Goal: Answer question/provide support

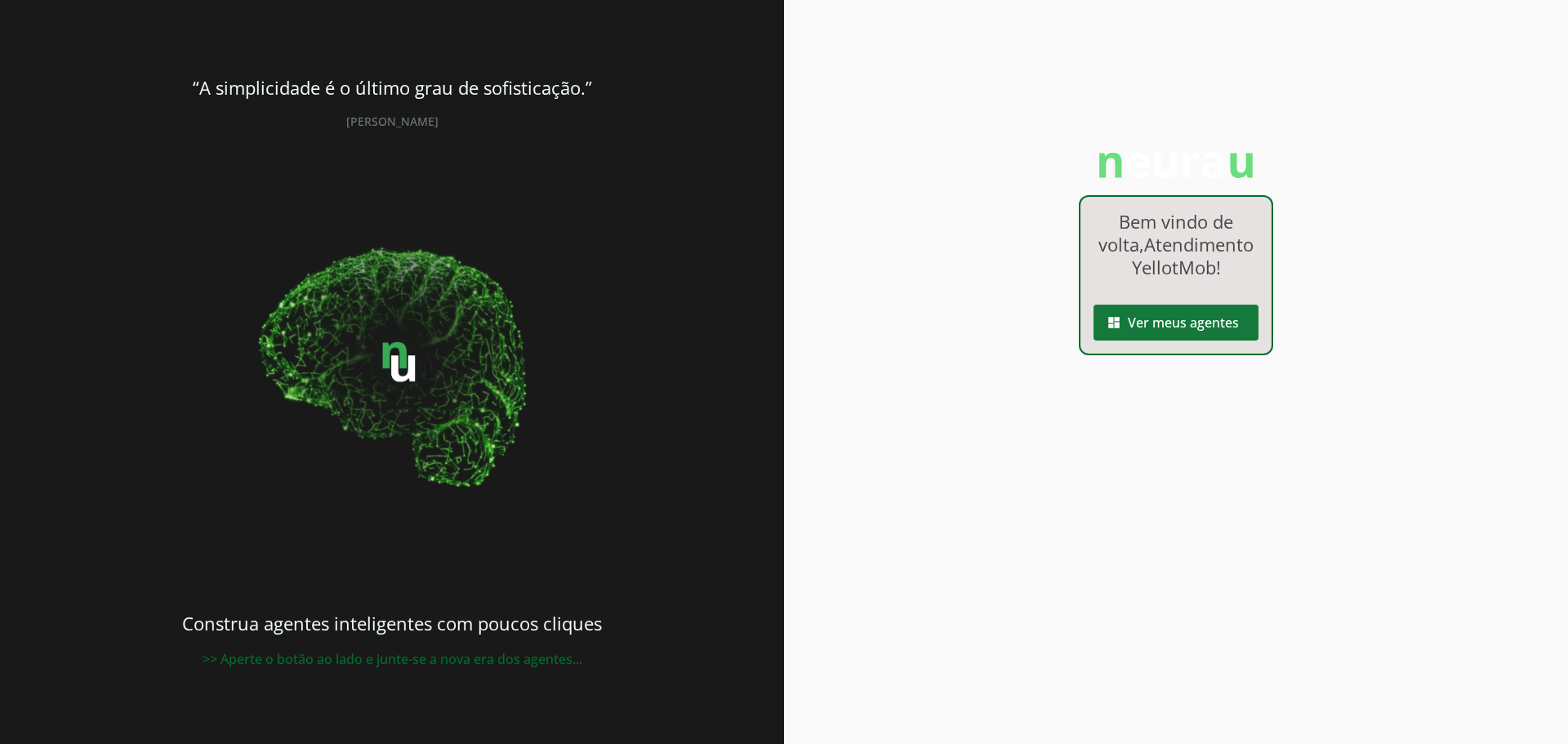
click at [1140, 342] on span at bounding box center [1176, 322] width 165 height 39
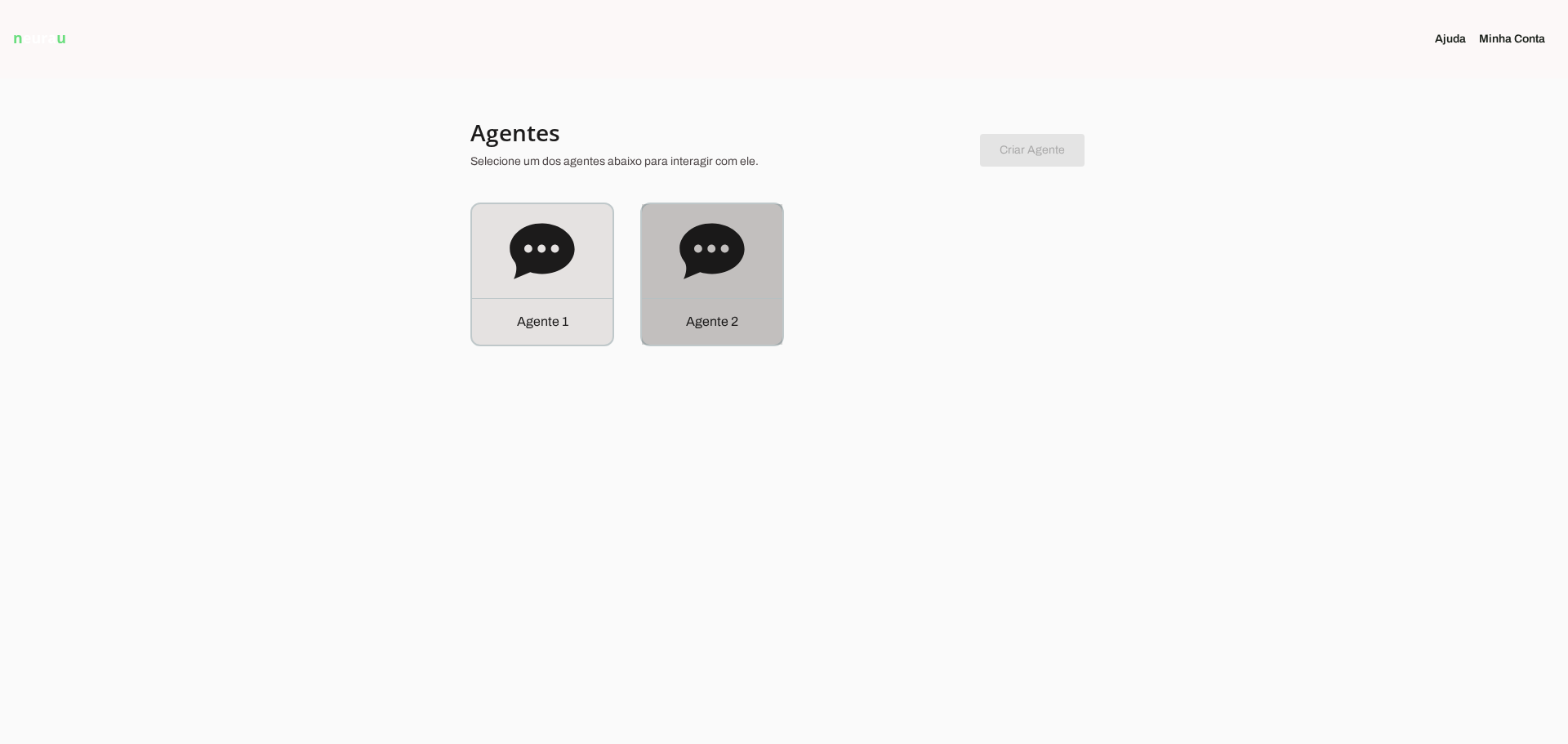
click at [768, 260] on div "Agente 2" at bounding box center [711, 274] width 140 height 140
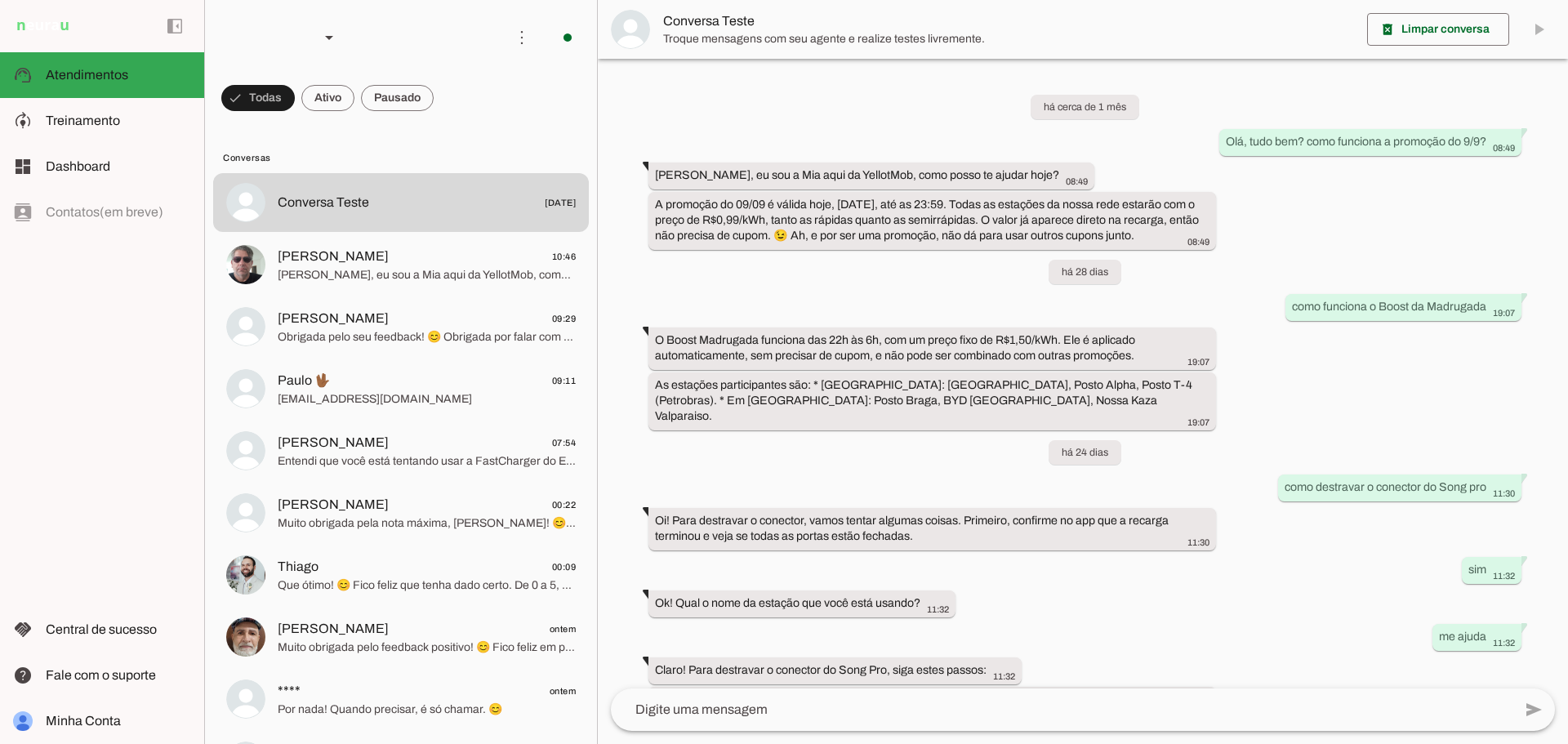
scroll to position [179, 0]
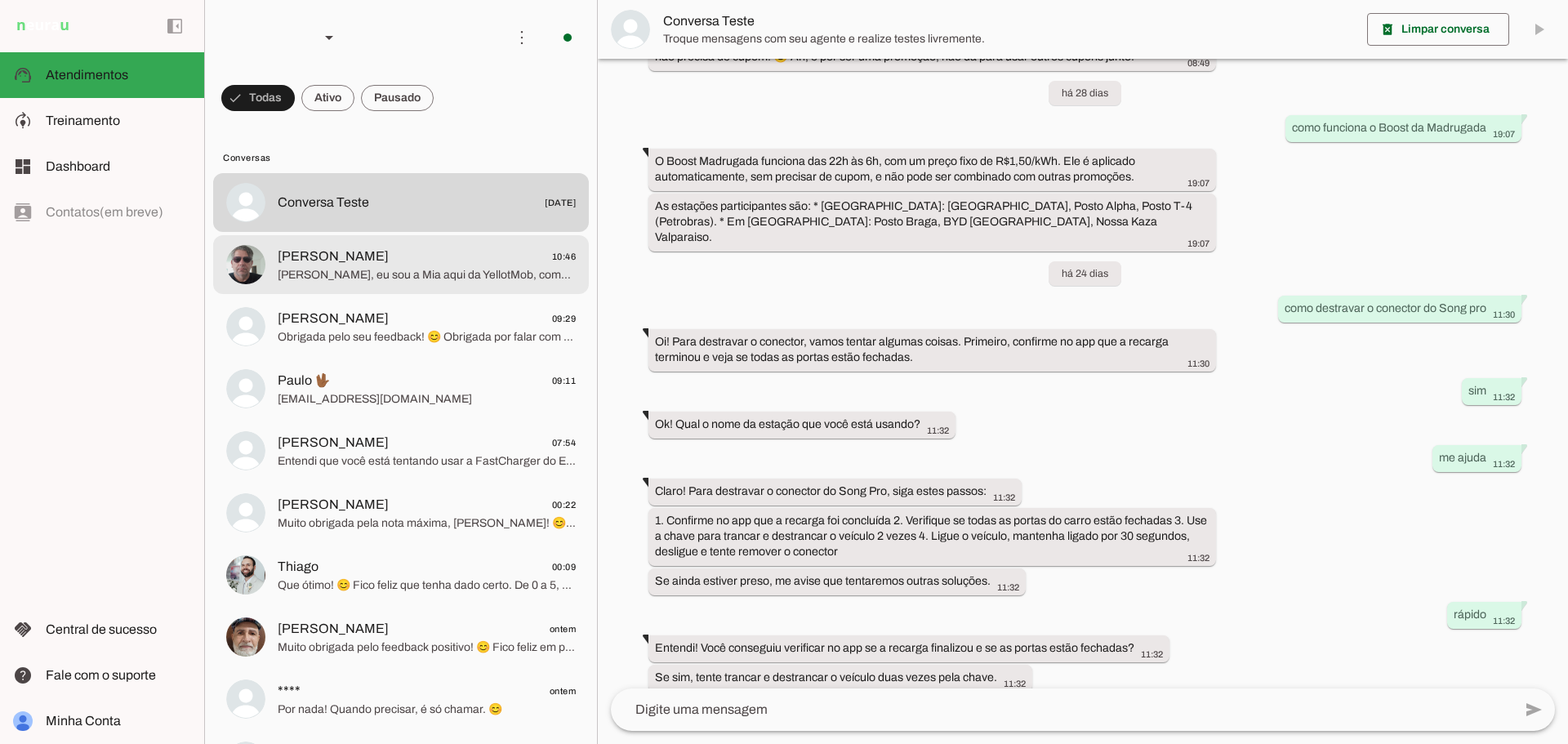
click at [402, 260] on span "[PERSON_NAME] 10:46" at bounding box center [426, 257] width 298 height 20
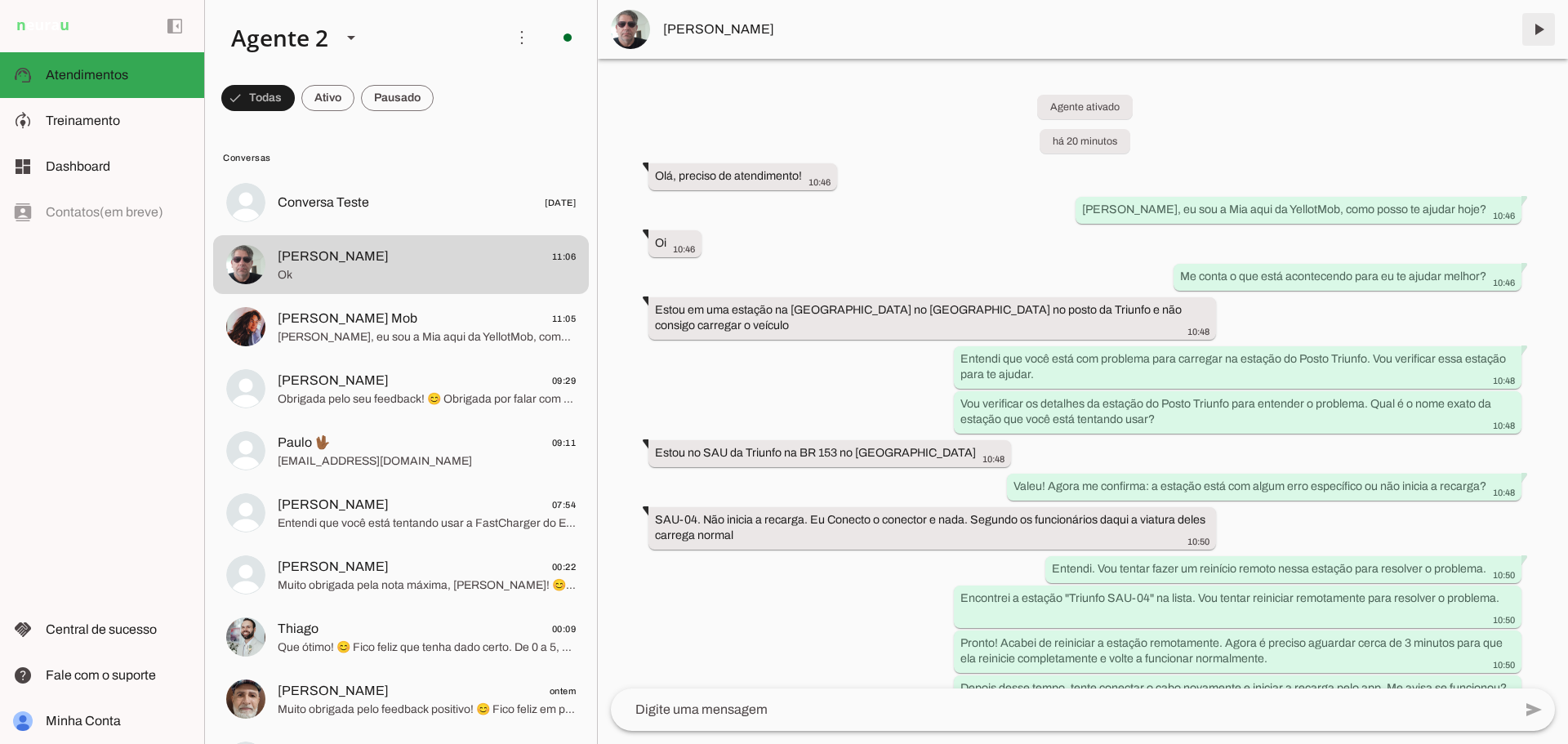
click at [1539, 30] on span at bounding box center [1538, 29] width 39 height 39
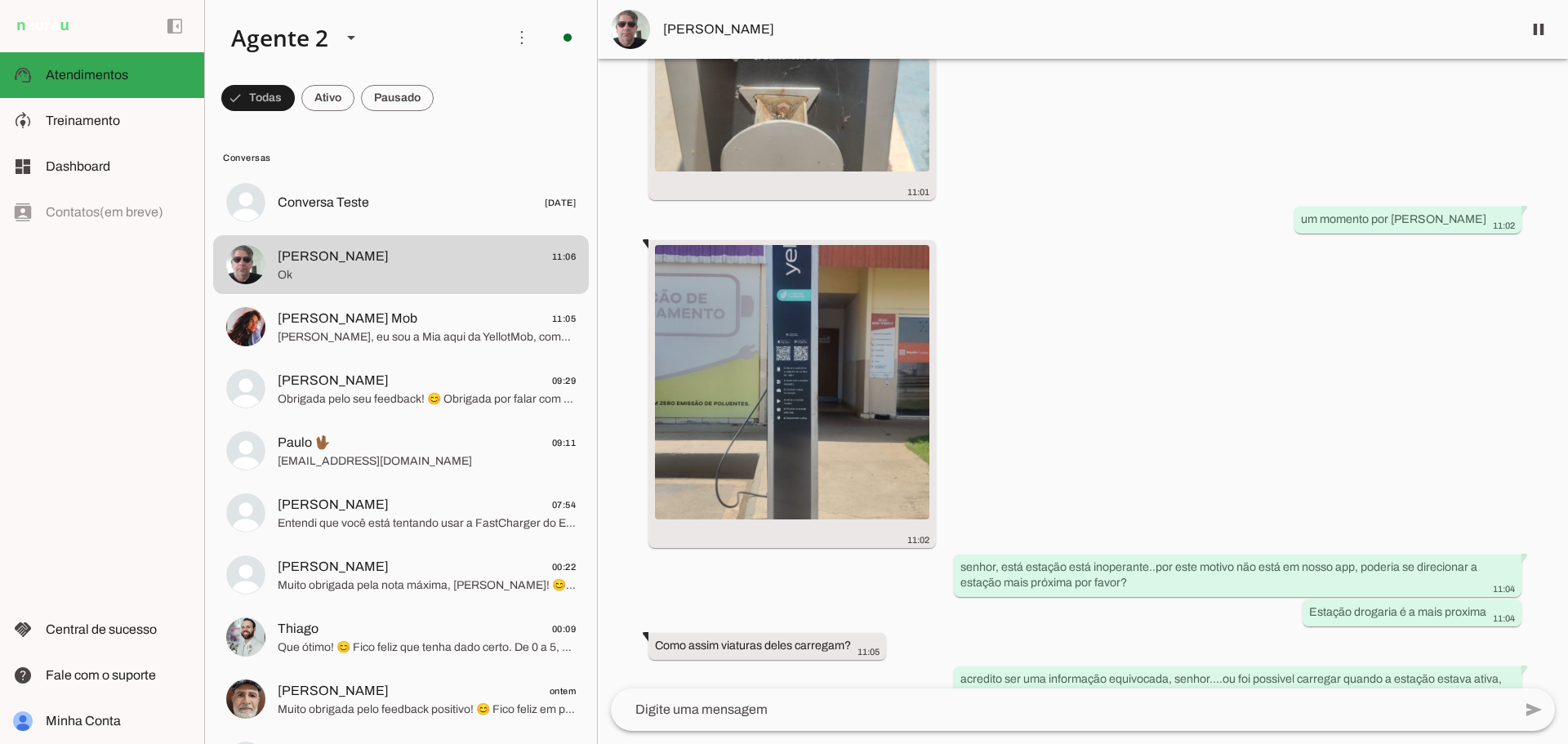
scroll to position [2584, 0]
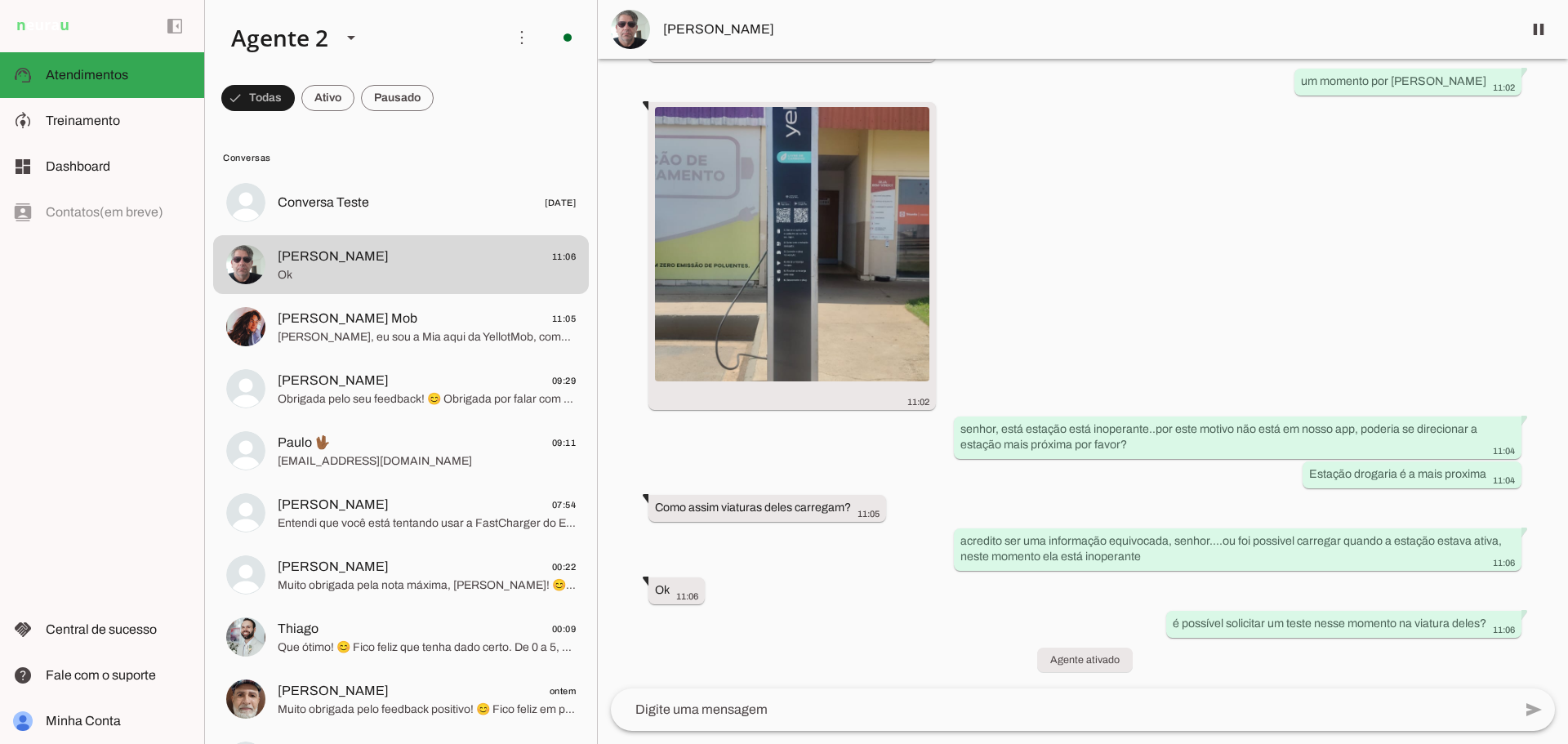
click at [794, 701] on textarea at bounding box center [1061, 709] width 902 height 20
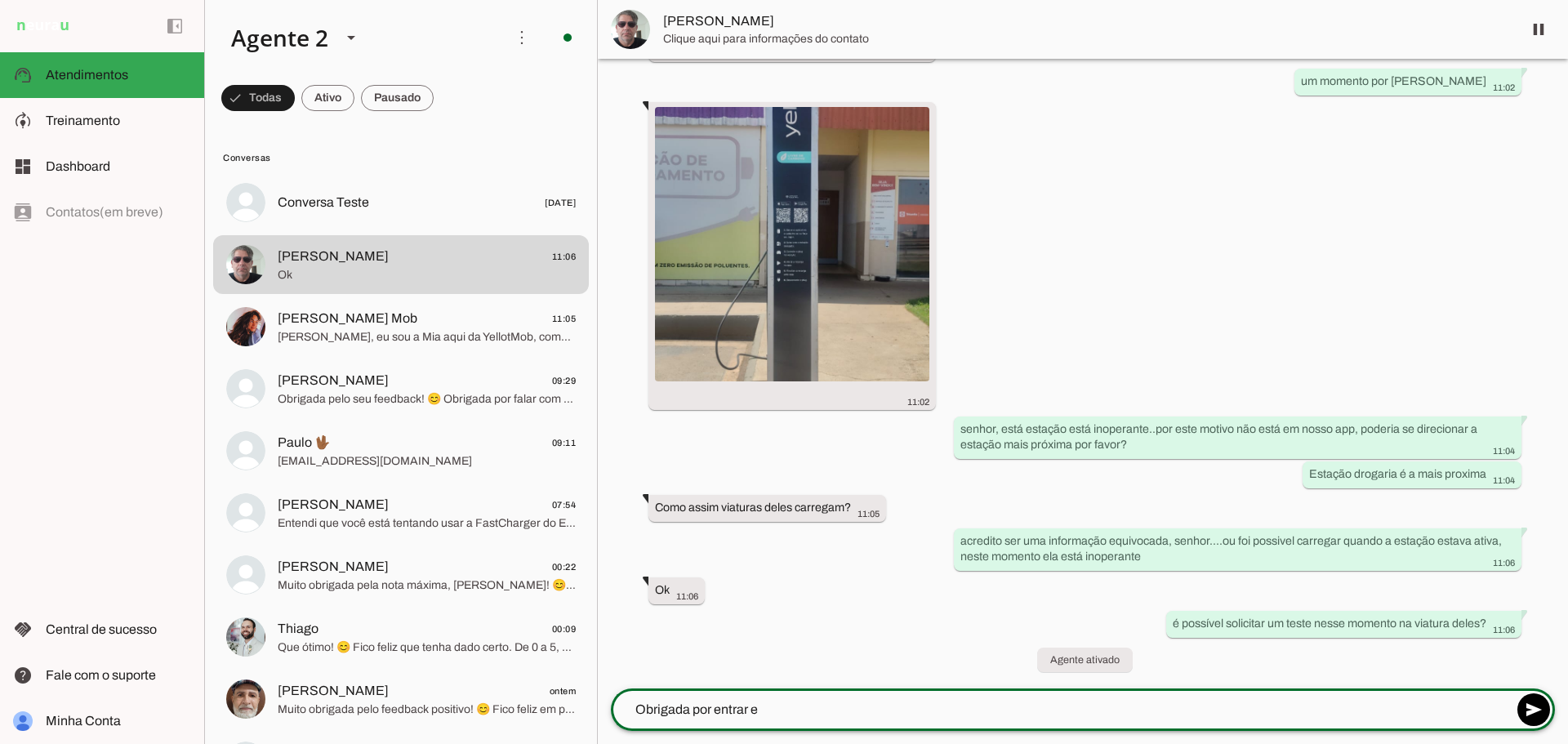
scroll to position [0, 0]
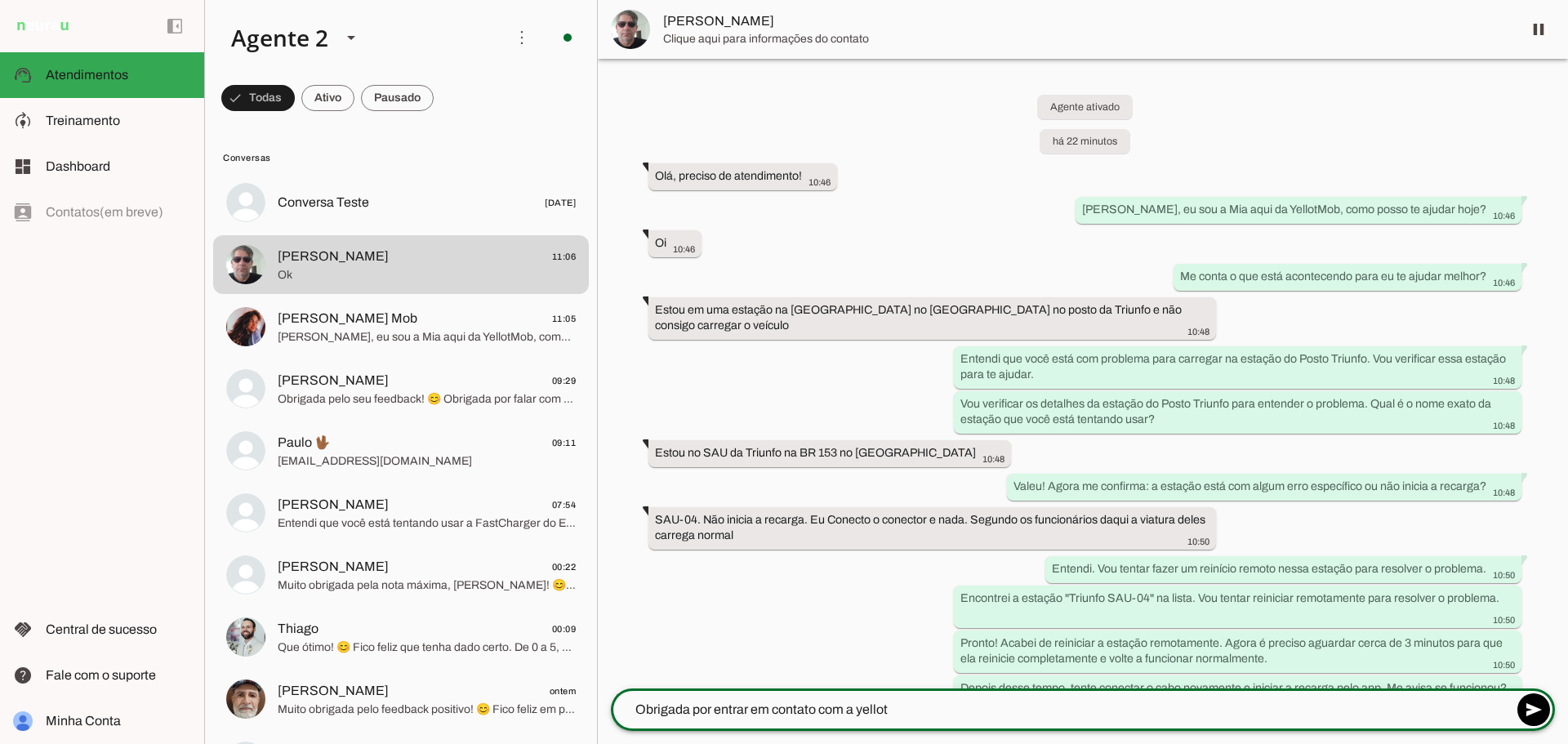
type textarea "Obrigada por entrar em contato com a yellot"
drag, startPoint x: 794, startPoint y: 701, endPoint x: 924, endPoint y: 716, distance: 130.9
click at [924, 716] on textarea "Obrigada por entrar em contato com a yellot" at bounding box center [1061, 709] width 902 height 20
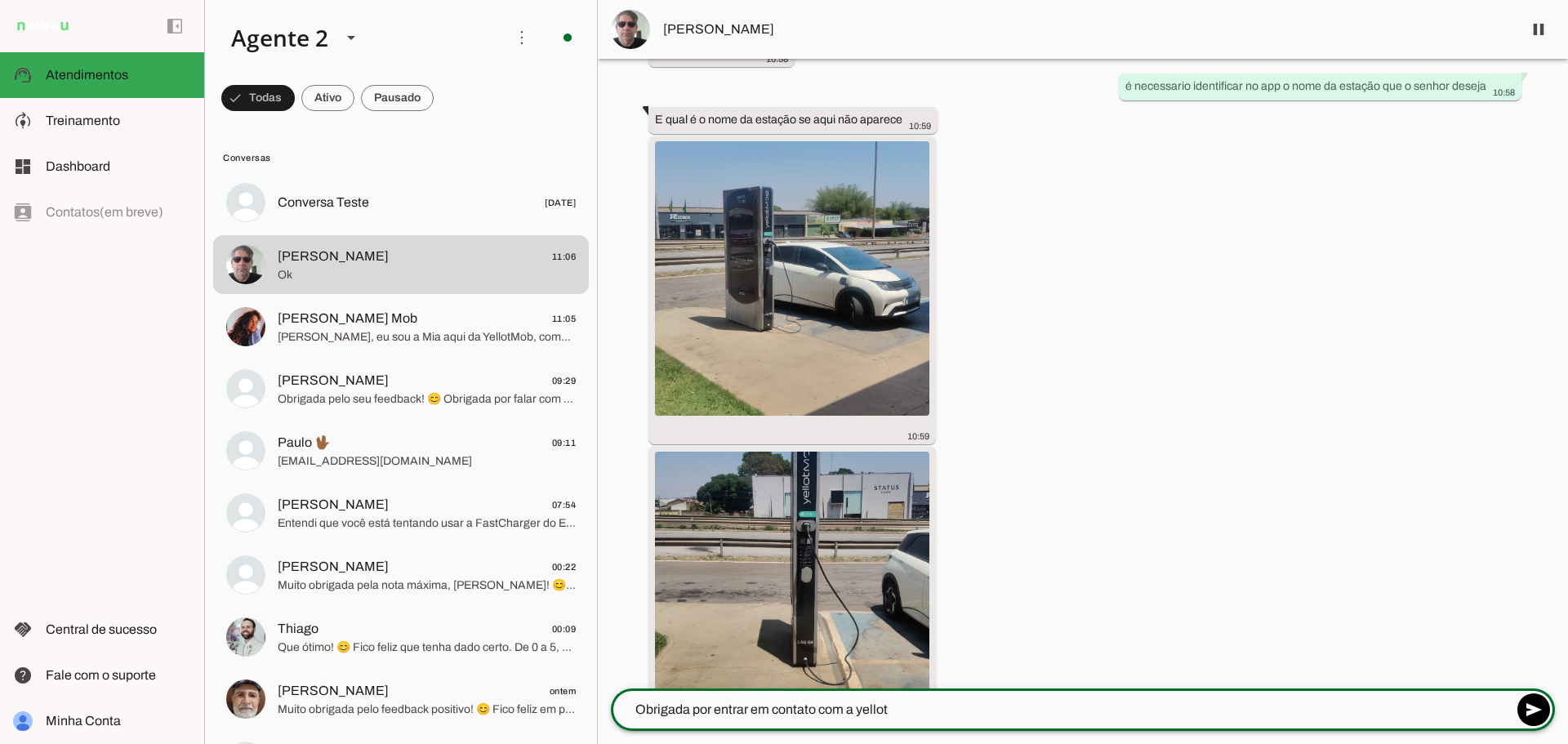
scroll to position [1551, 0]
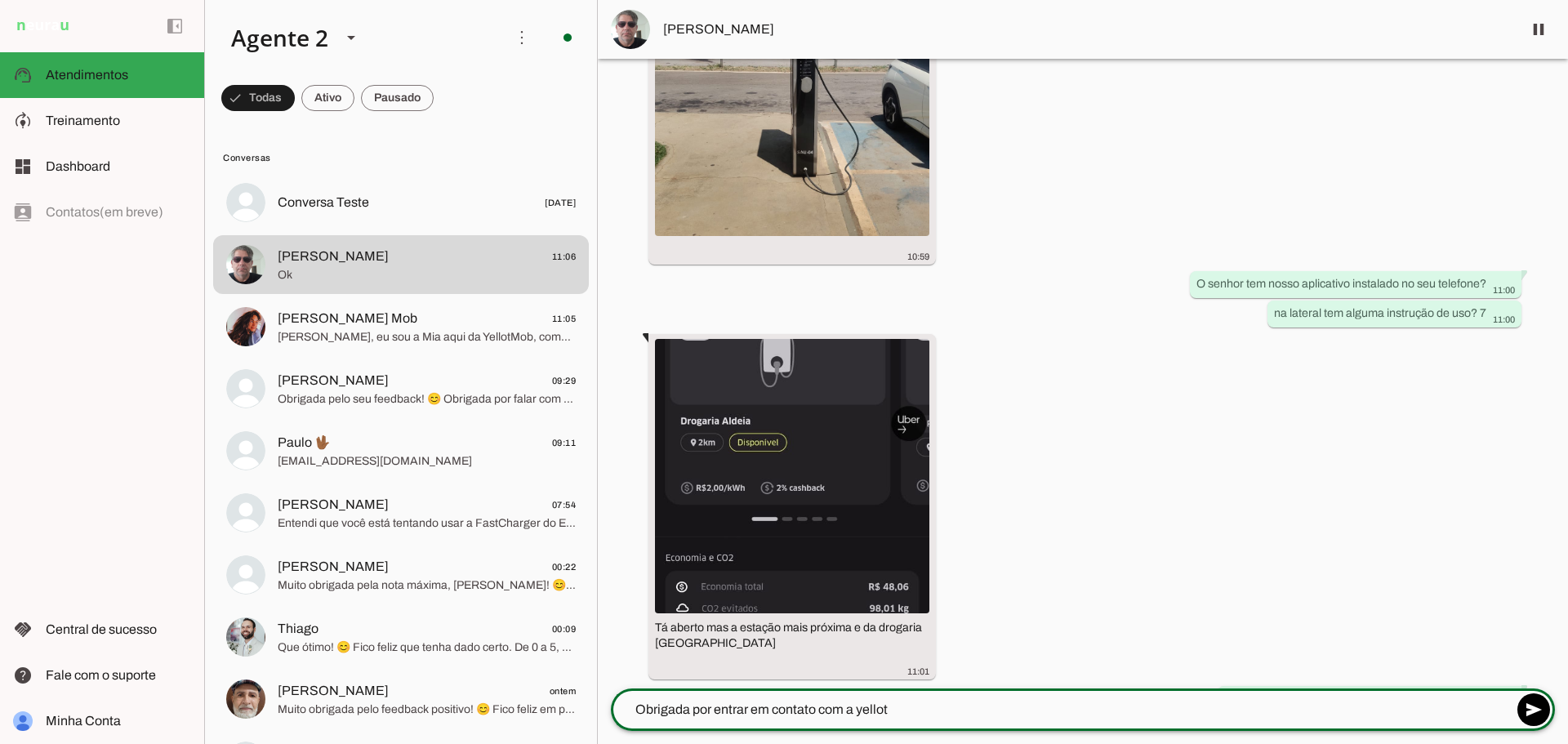
click at [1384, 620] on div "Agente ativado há 22 minutos Olá, preciso de atendimento! 10:46 [PERSON_NAME], …" at bounding box center [1083, 373] width 970 height 629
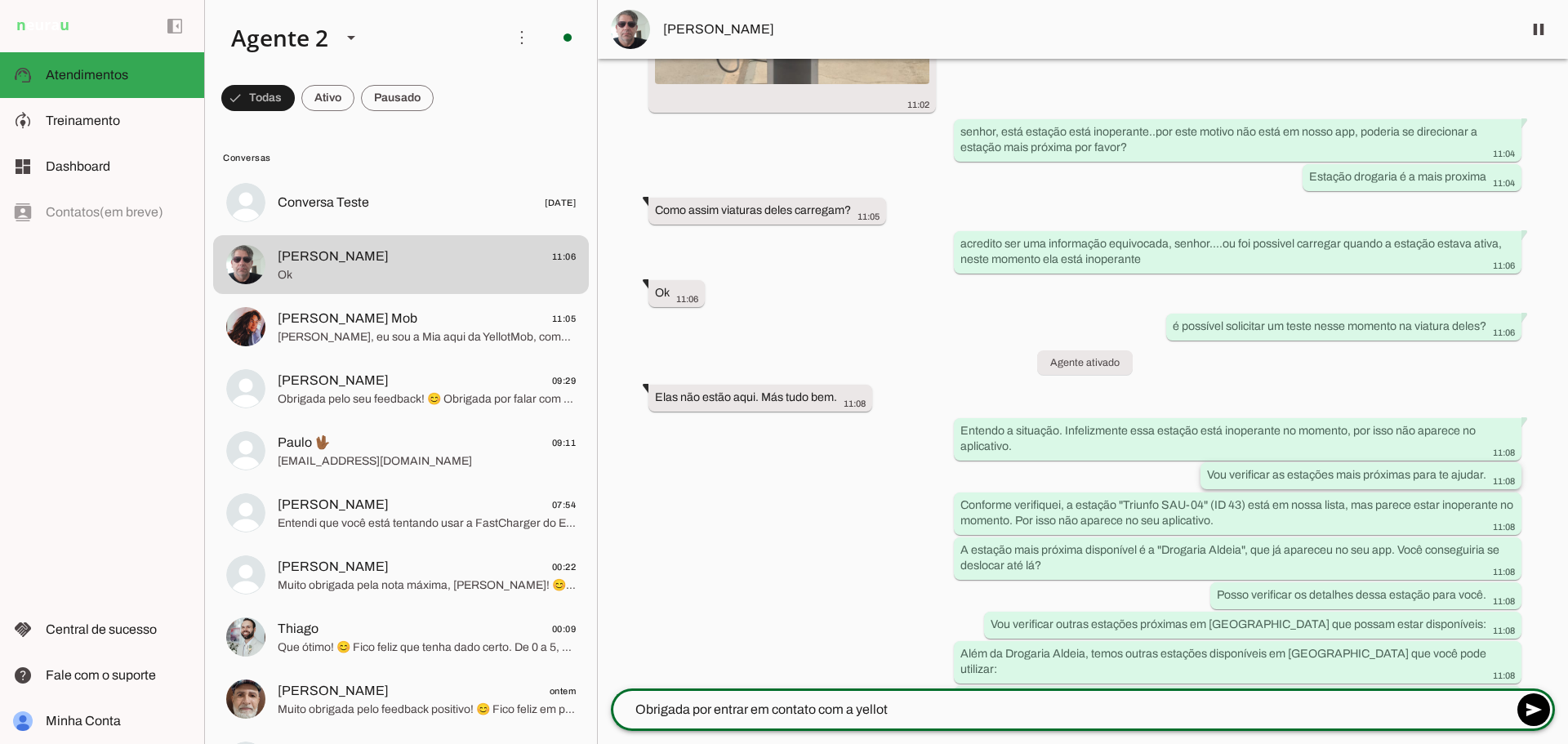
scroll to position [2977, 0]
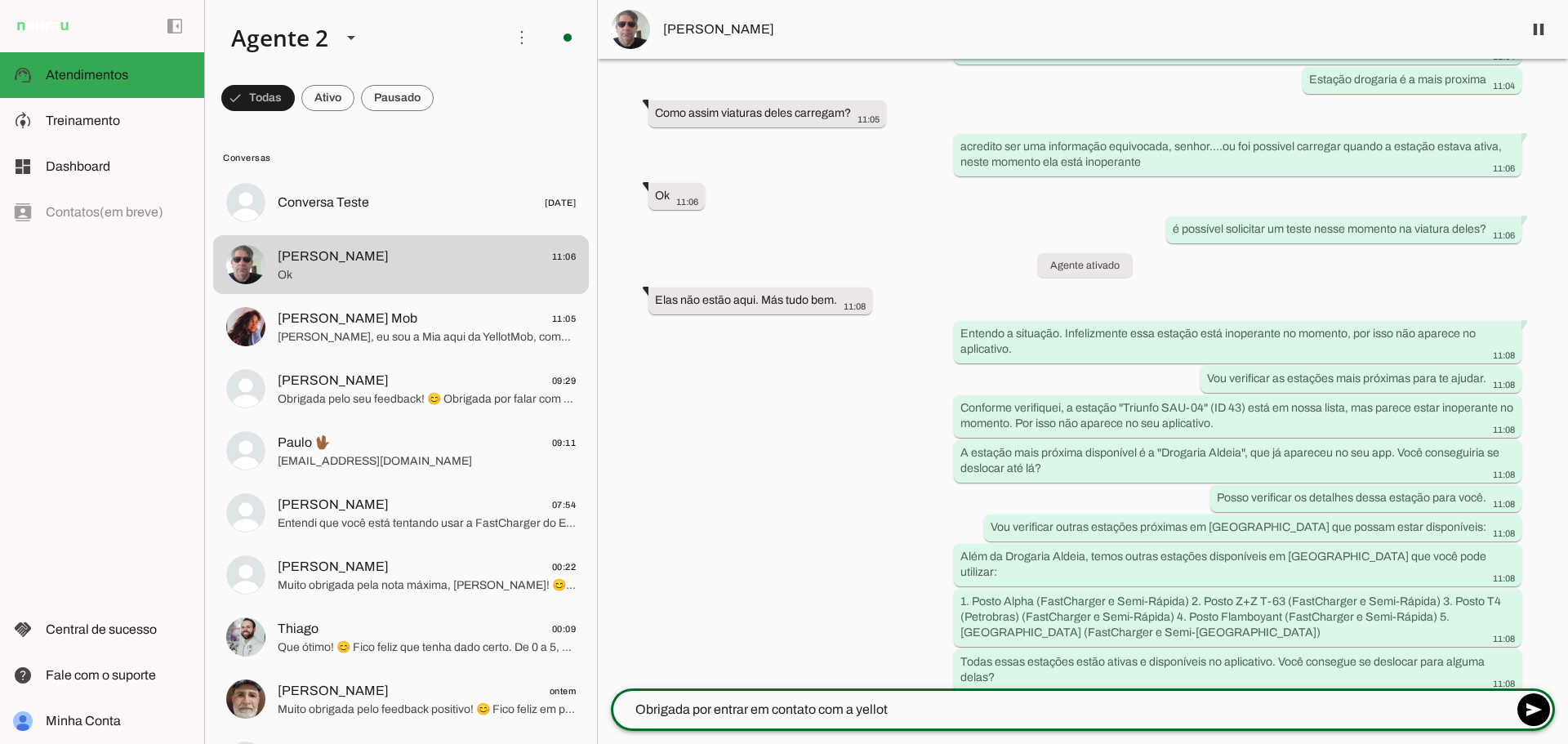
click at [944, 714] on textarea "Obrigada por entrar em contato com a yellot" at bounding box center [1061, 709] width 902 height 20
drag, startPoint x: 922, startPoint y: 713, endPoint x: 596, endPoint y: 728, distance: 326.3
click at [596, 728] on div "Agente 1 Agente 2 Criar Agente Você atingiu o limite de IAs Neurau permitidas. …" at bounding box center [886, 372] width 1364 height 744
